Goal: Transaction & Acquisition: Purchase product/service

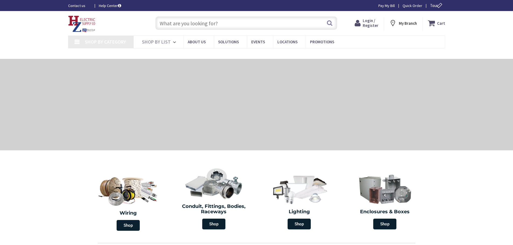
type input "[PERSON_NAME][GEOGRAPHIC_DATA][PERSON_NAME], [GEOGRAPHIC_DATA]"
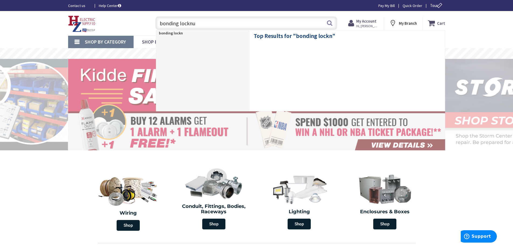
type input "bonding locknut"
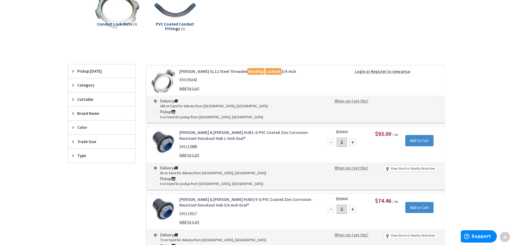
scroll to position [81, 0]
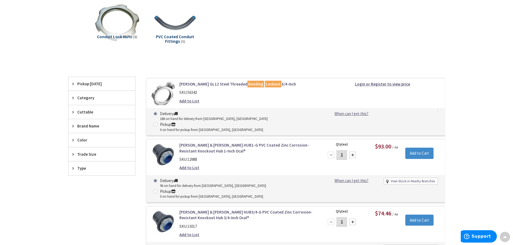
click at [226, 85] on link "[PERSON_NAME] GL12 Steel Threaded Bonding Locknut 3/4-Inch" at bounding box center [247, 84] width 137 height 6
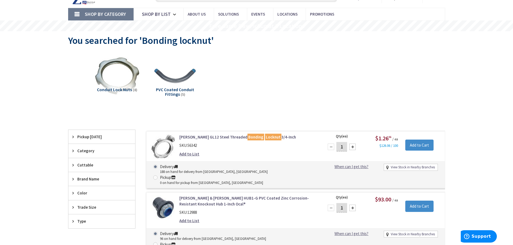
scroll to position [54, 0]
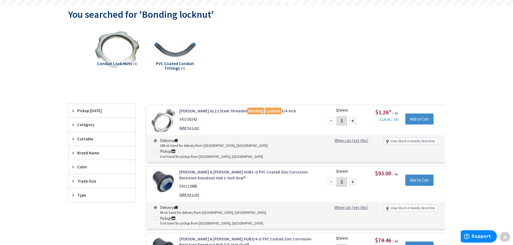
click at [222, 112] on link "Crouse-Hinds GL12 Steel Threaded Bonding Locknut 3/4-Inch" at bounding box center [247, 111] width 137 height 6
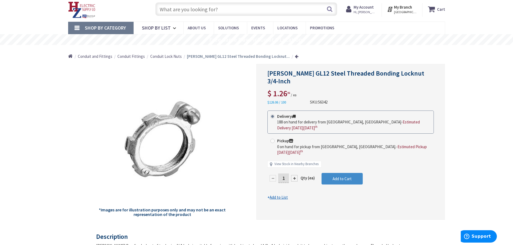
scroll to position [27, 0]
